Goal: Task Accomplishment & Management: Manage account settings

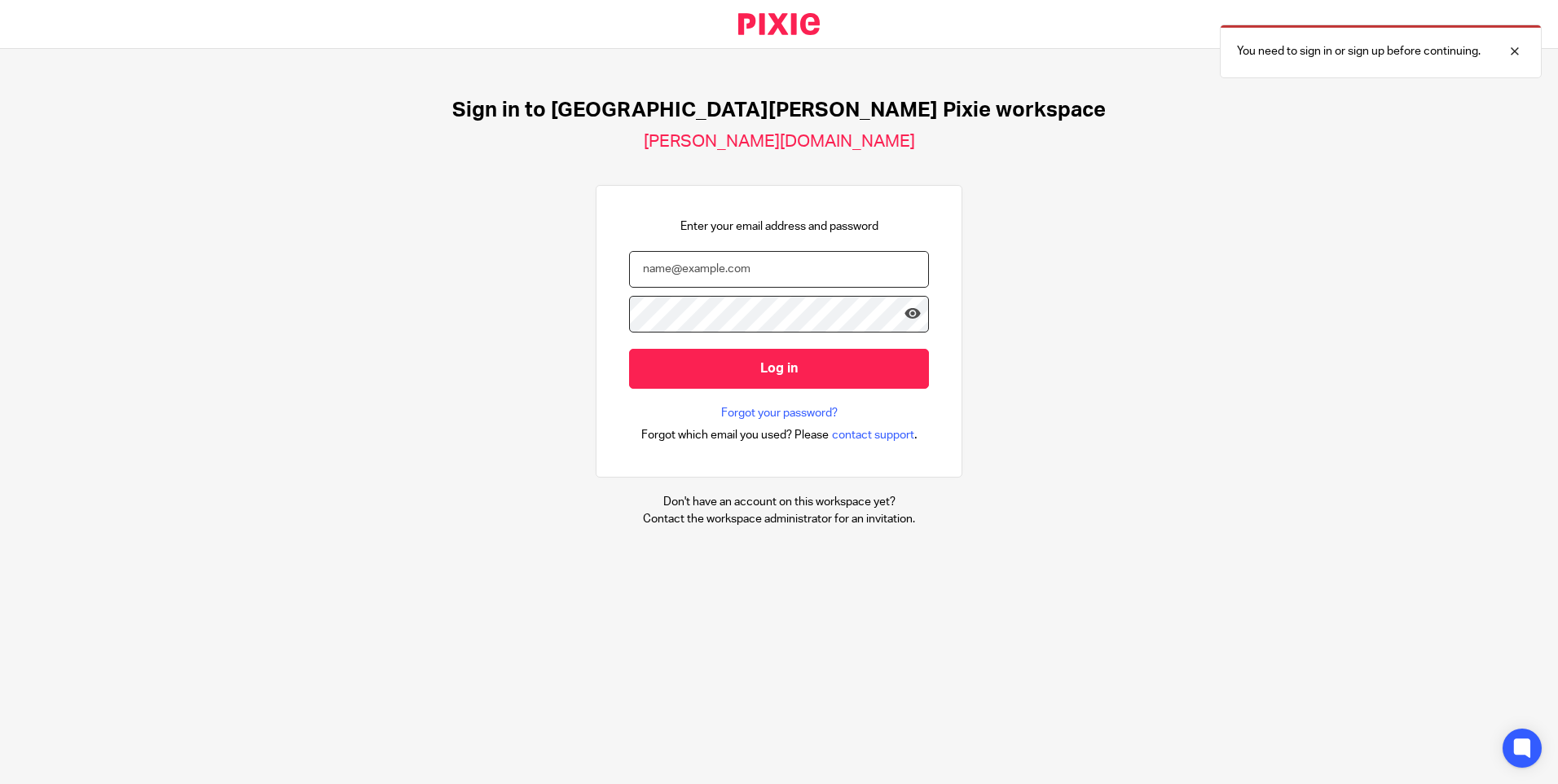
click at [789, 286] on input "email" at bounding box center [779, 269] width 300 height 37
click at [789, 284] on input "email" at bounding box center [779, 269] width 300 height 37
click at [1522, 51] on div at bounding box center [1503, 51] width 44 height 20
click at [651, 263] on input "email" at bounding box center [779, 269] width 300 height 37
click at [806, 269] on input "rehan.razzaq@outlook.com" at bounding box center [779, 269] width 300 height 37
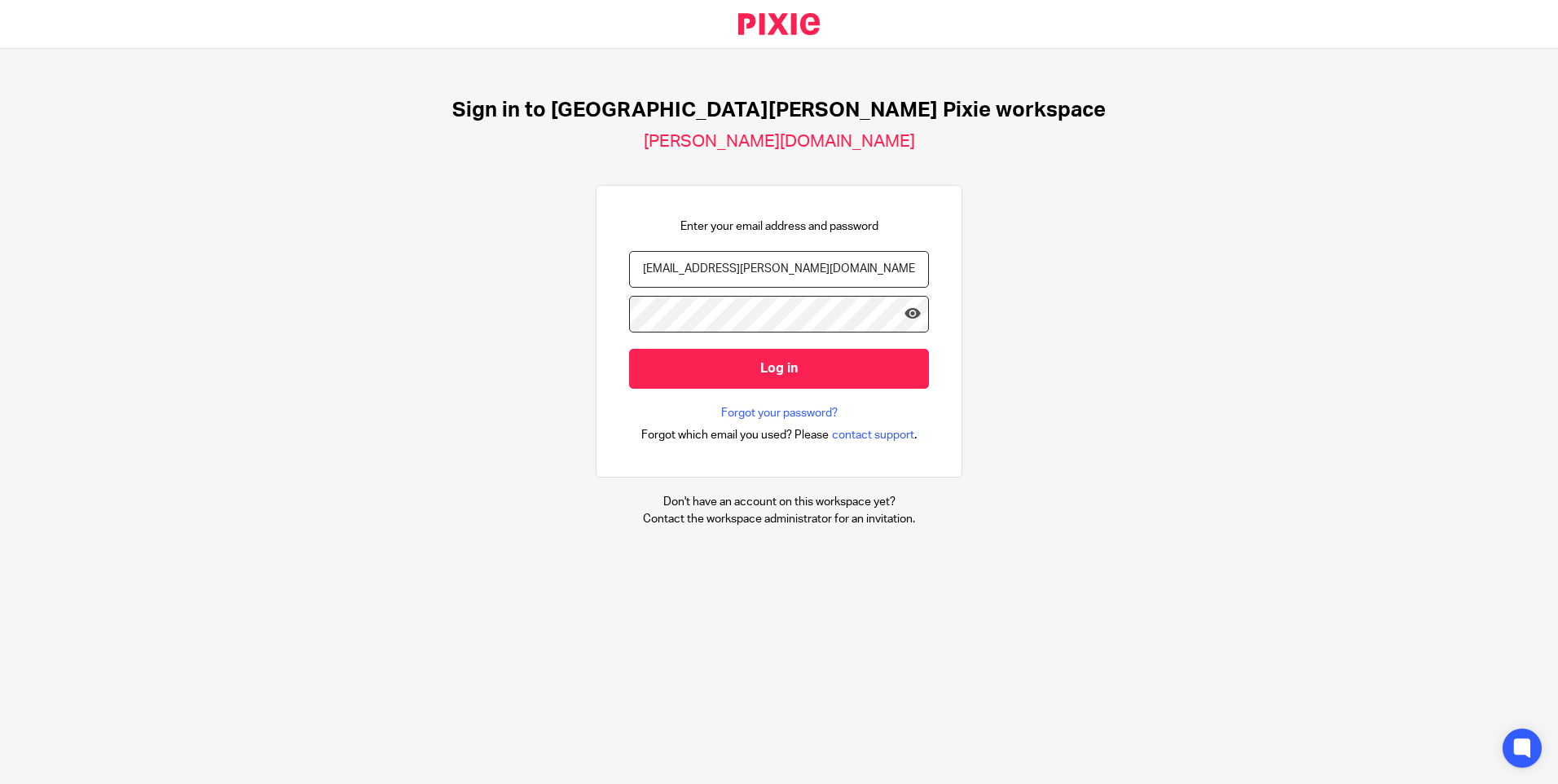
type input "rehan.razzaq@douglassgrange.co.uk"
click at [630, 348] on input "Log in" at bounding box center [779, 368] width 300 height 40
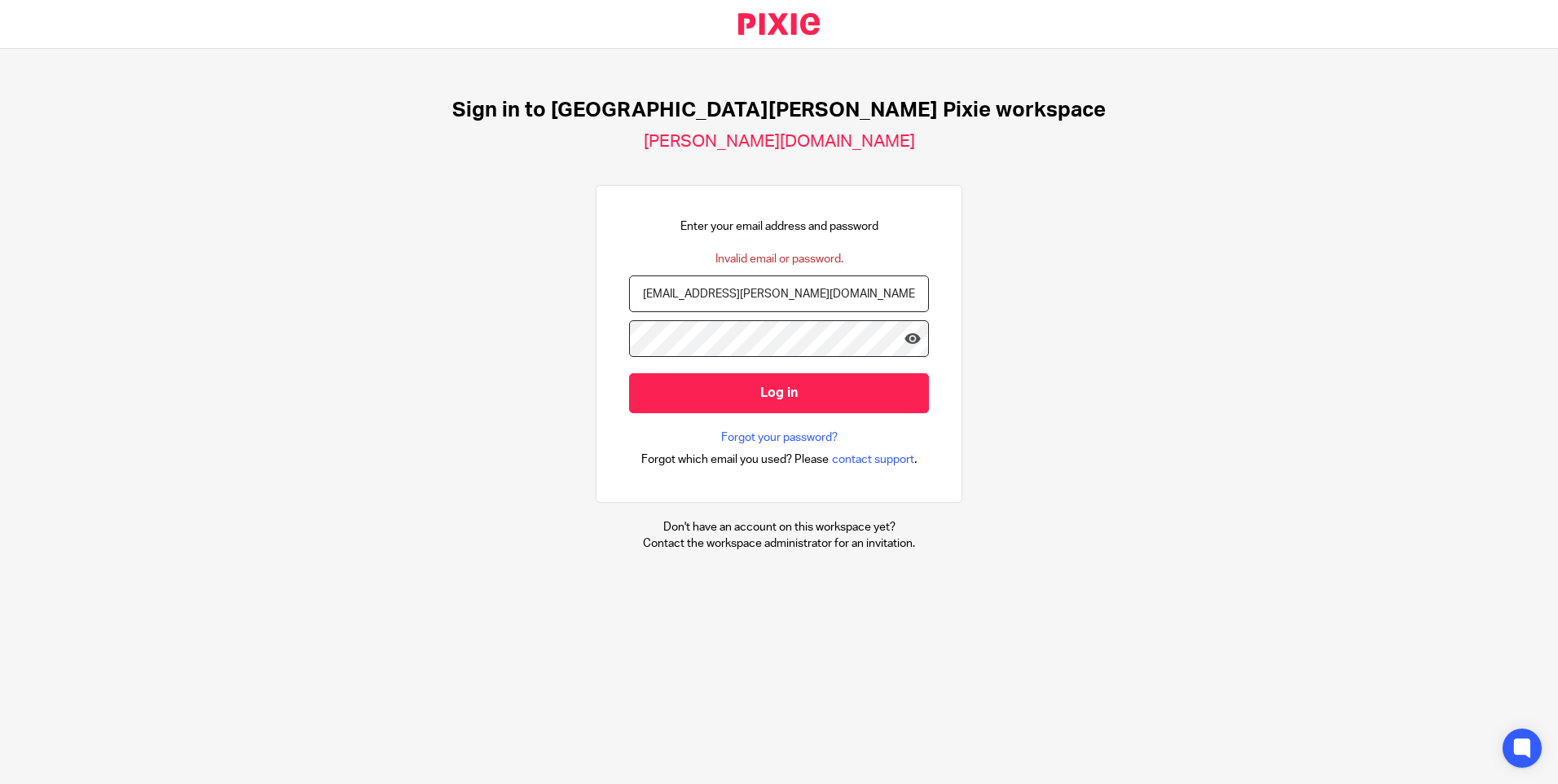
click at [864, 297] on input "rehan.razzaq@douglassgrange.co.uk" at bounding box center [779, 294] width 300 height 37
drag, startPoint x: 864, startPoint y: 296, endPoint x: 676, endPoint y: 304, distance: 188.2
click at [676, 304] on input "rehan.razzaq@douglassgrange.co.uk" at bounding box center [779, 294] width 300 height 37
click at [905, 337] on icon at bounding box center [912, 337] width 16 height 16
click at [630, 373] on input "Log in" at bounding box center [779, 393] width 300 height 40
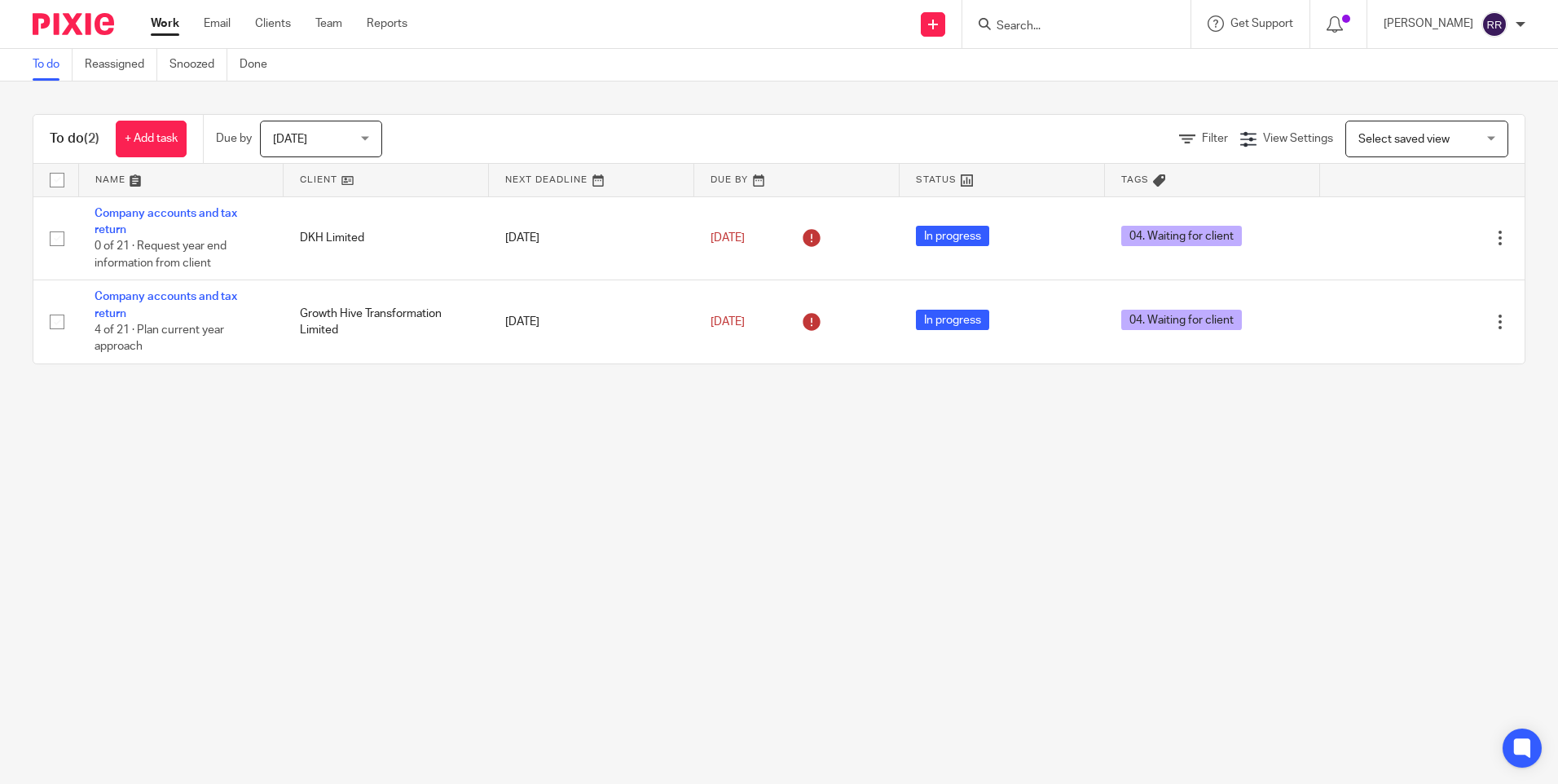
click at [352, 133] on span "Today" at bounding box center [316, 138] width 86 height 34
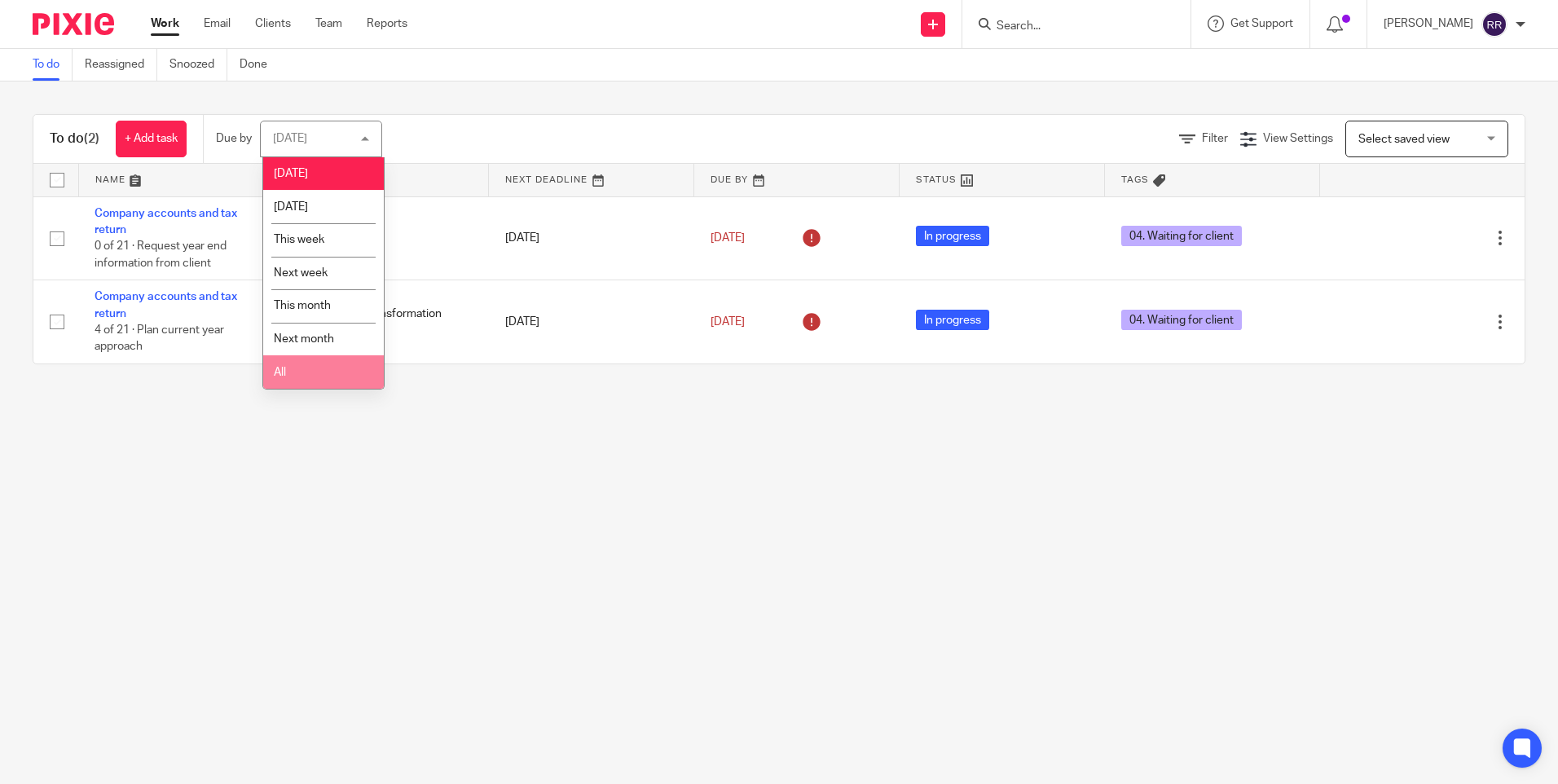
click at [325, 364] on li "All" at bounding box center [323, 372] width 120 height 33
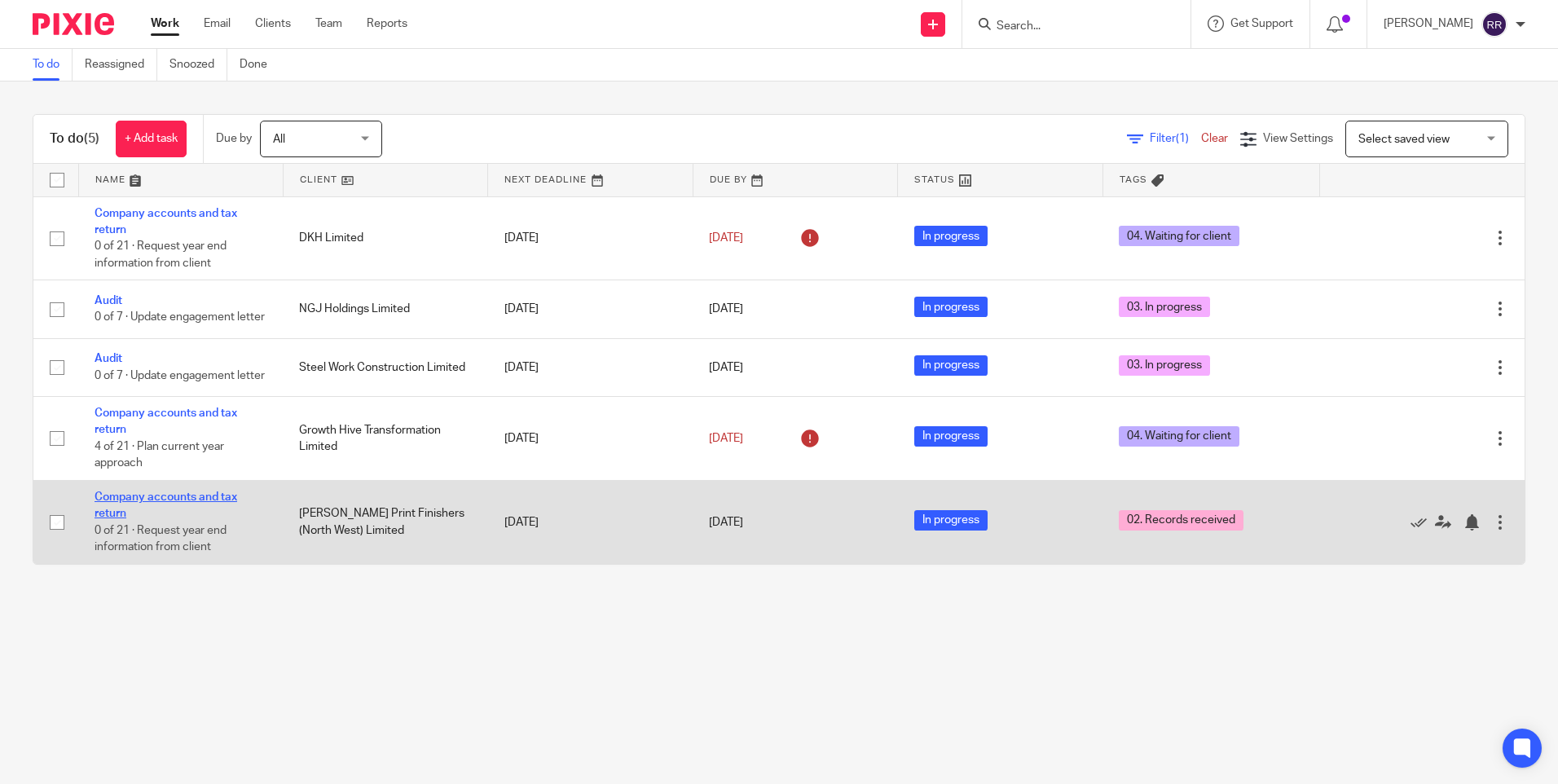
click at [202, 515] on link "Company accounts and tax return" at bounding box center [166, 505] width 143 height 27
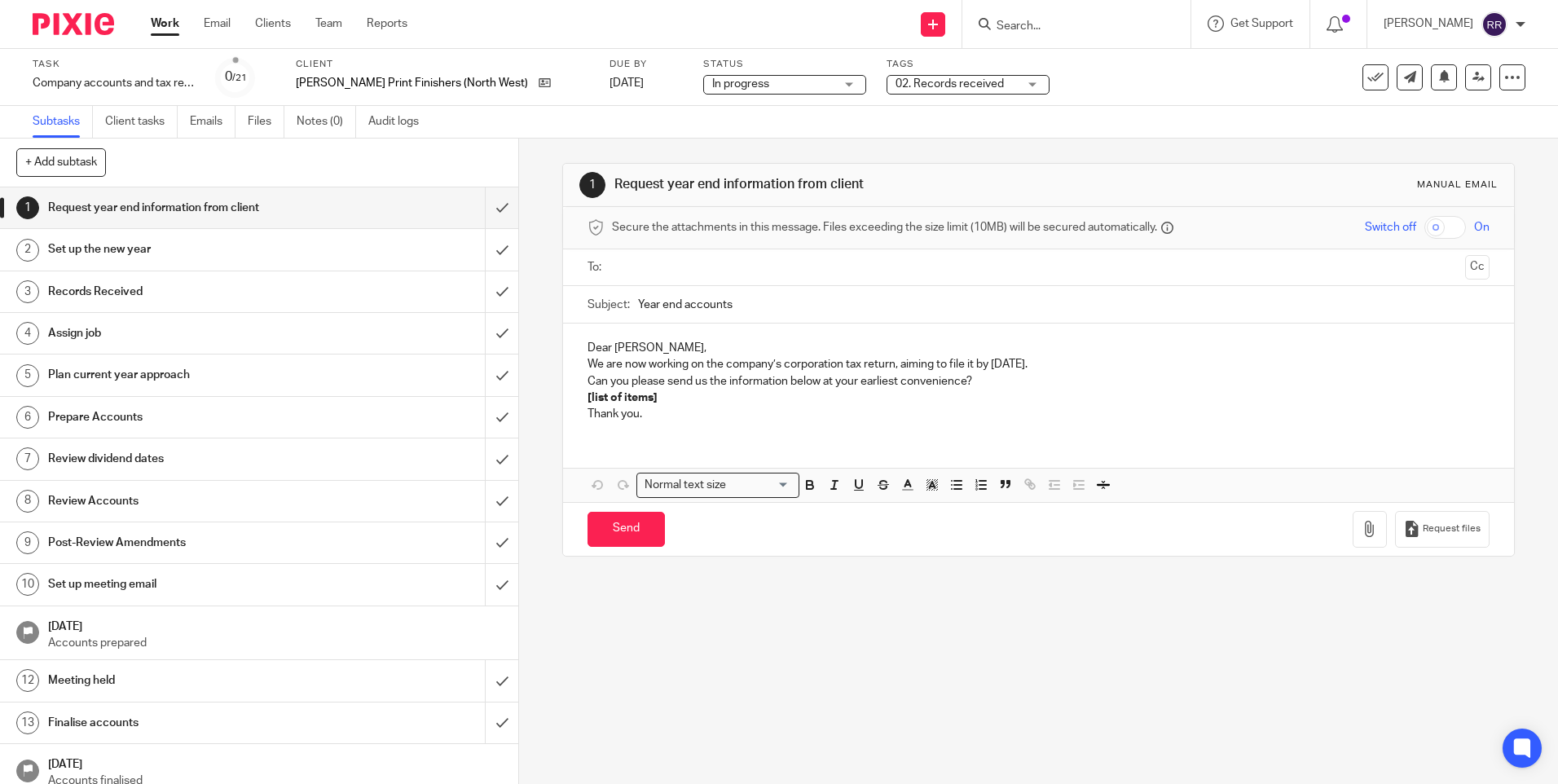
click at [975, 82] on span "02. Records received" at bounding box center [957, 85] width 122 height 17
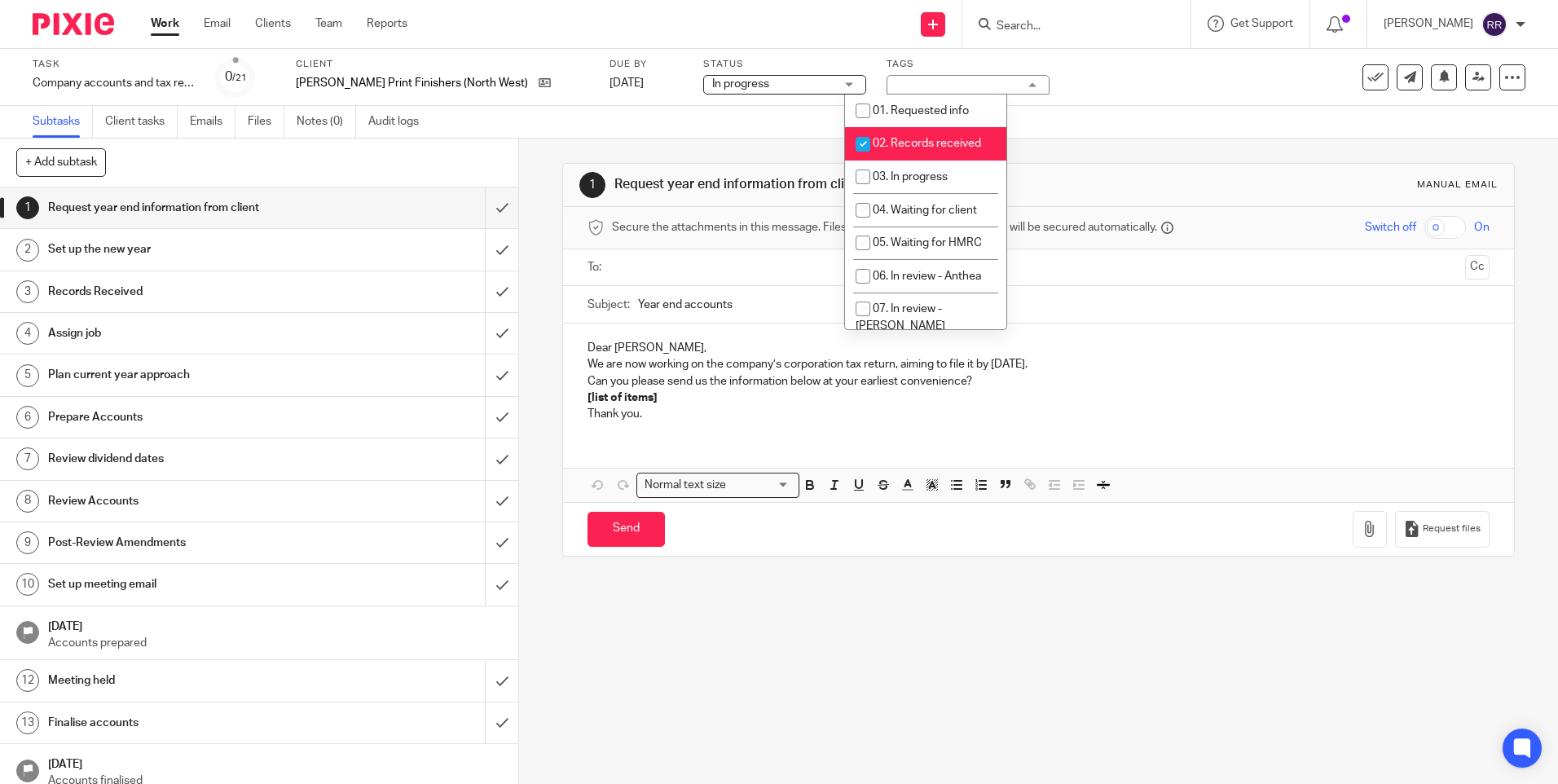
click at [867, 143] on input "checkbox" at bounding box center [863, 144] width 31 height 31
checkbox input "false"
click at [865, 173] on input "checkbox" at bounding box center [863, 177] width 31 height 31
checkbox input "true"
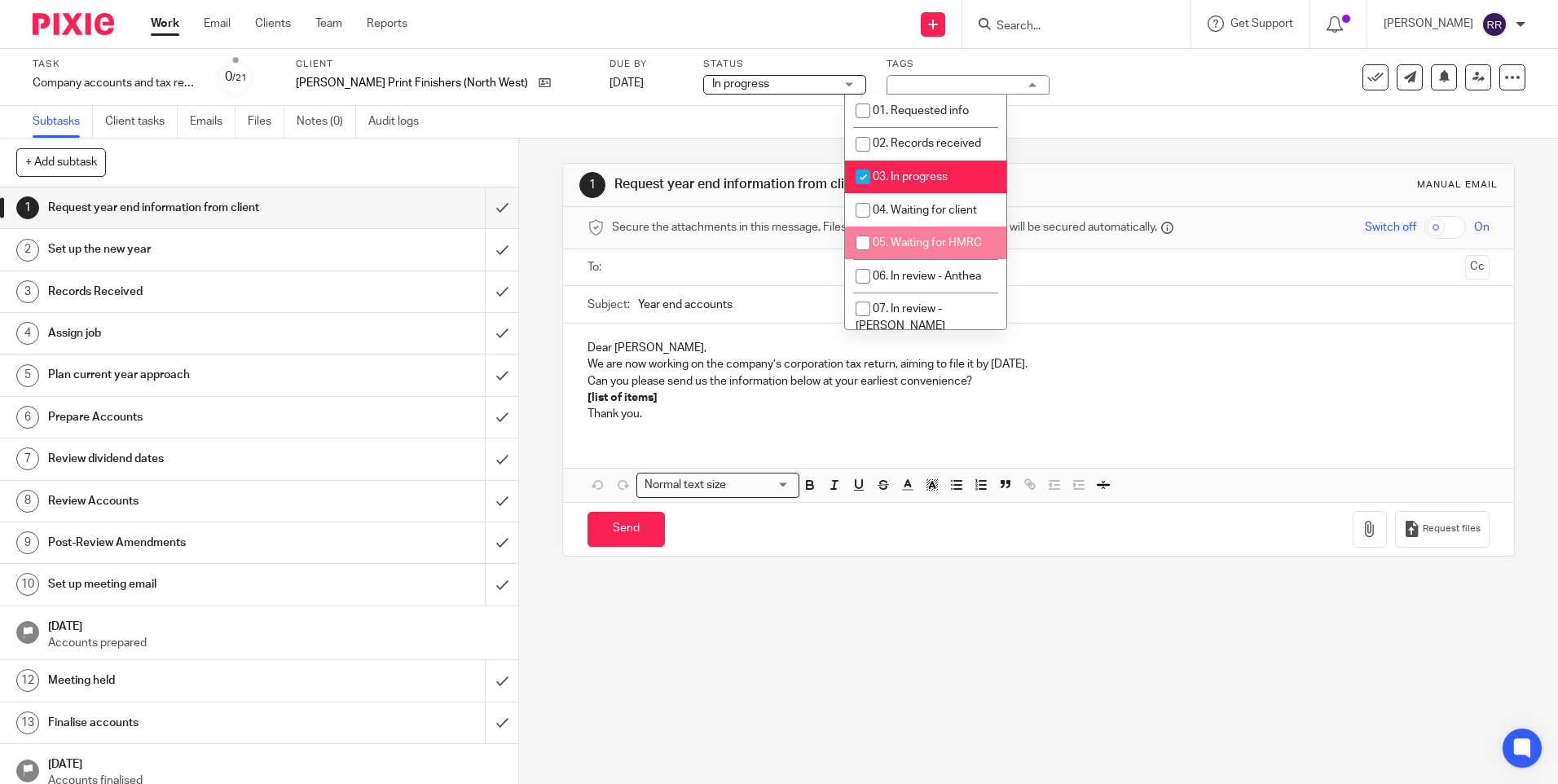
click at [1160, 562] on div "1 Request year end information from client Manual email Secure the attachments …" at bounding box center [1038, 360] width 952 height 442
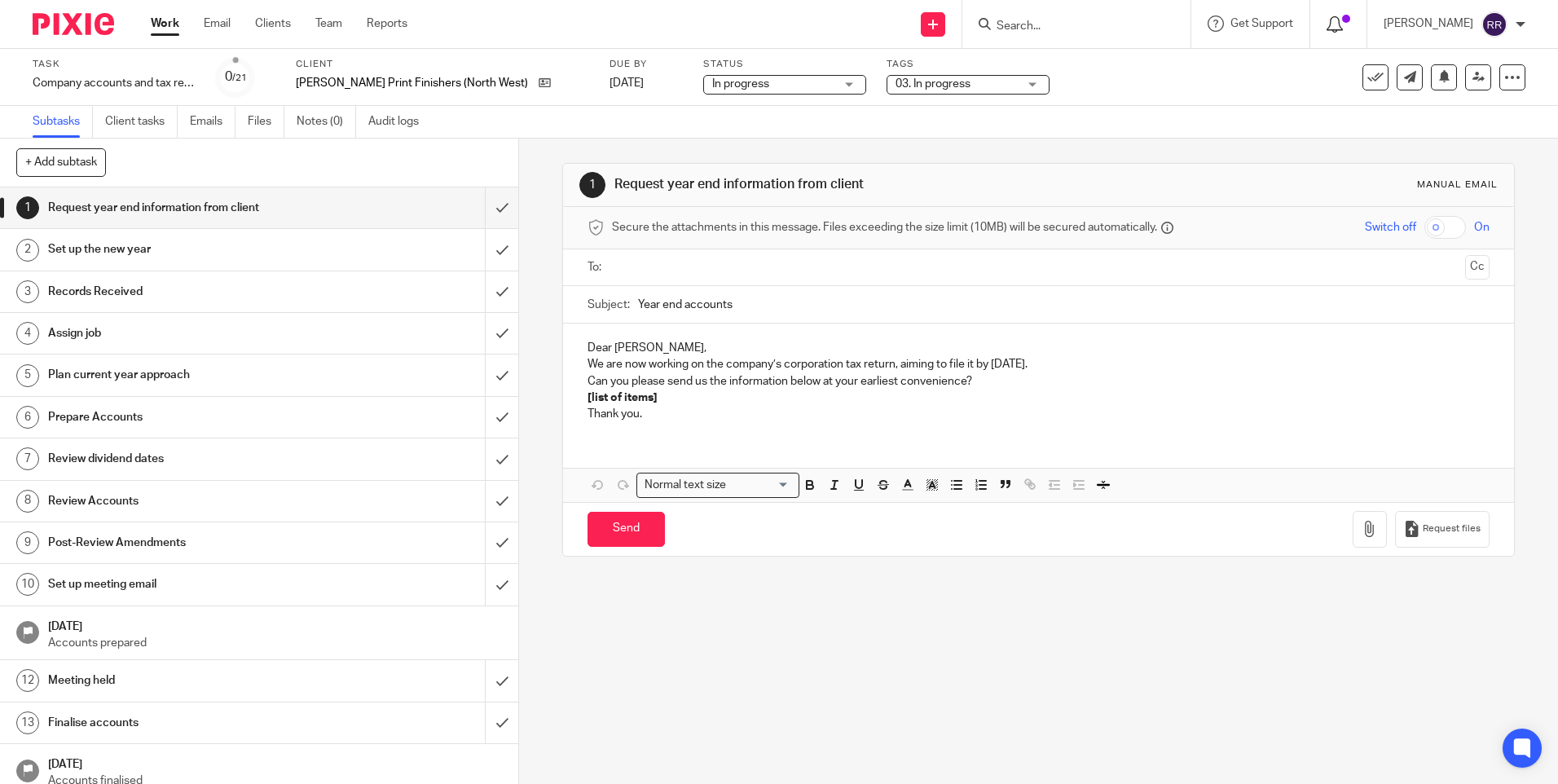
click at [1343, 30] on icon at bounding box center [1334, 24] width 16 height 16
